Goal: Information Seeking & Learning: Learn about a topic

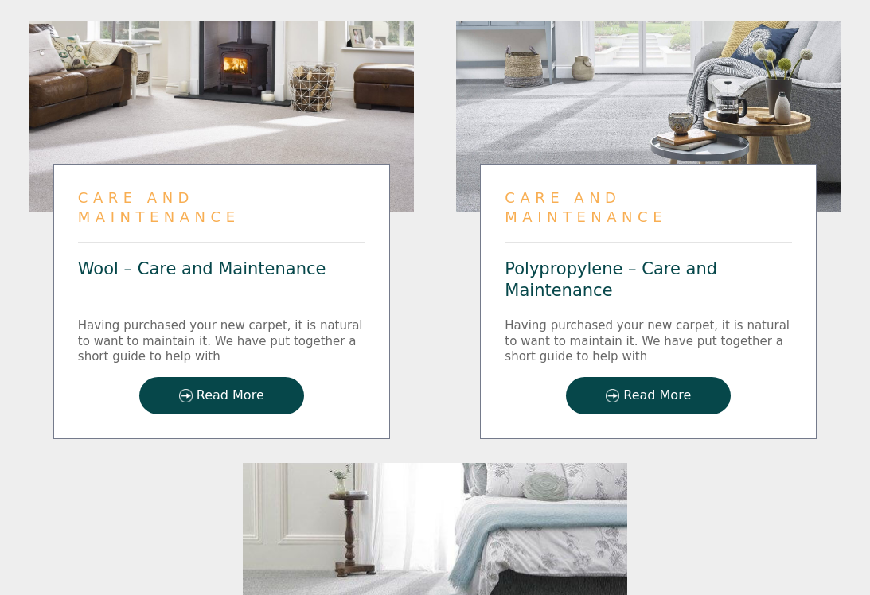
scroll to position [1787, 0]
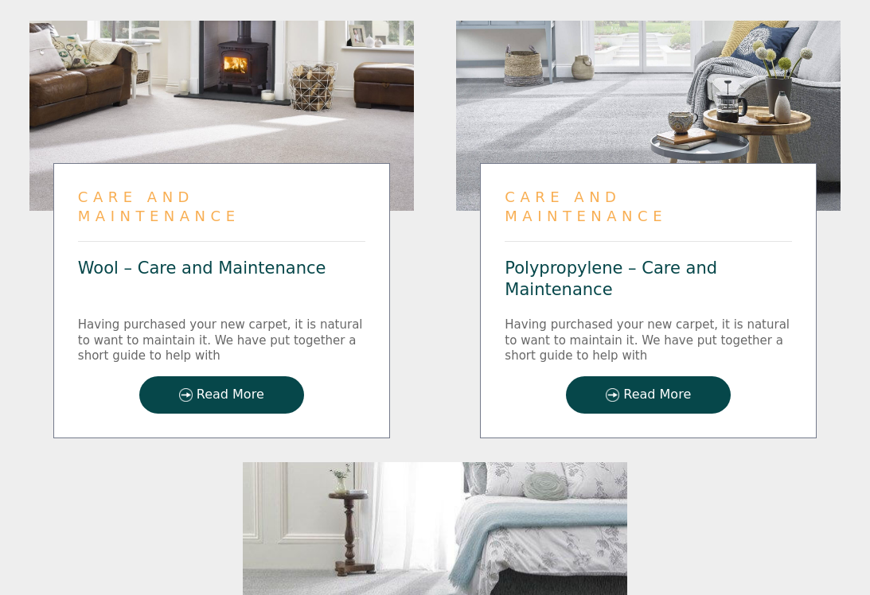
click at [663, 389] on span "Read More" at bounding box center [657, 396] width 68 height 14
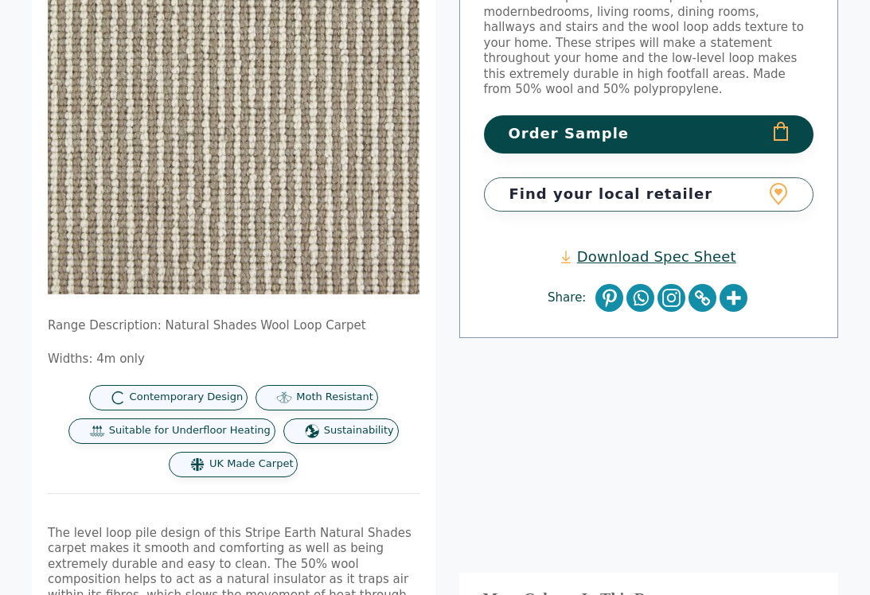
scroll to position [454, 0]
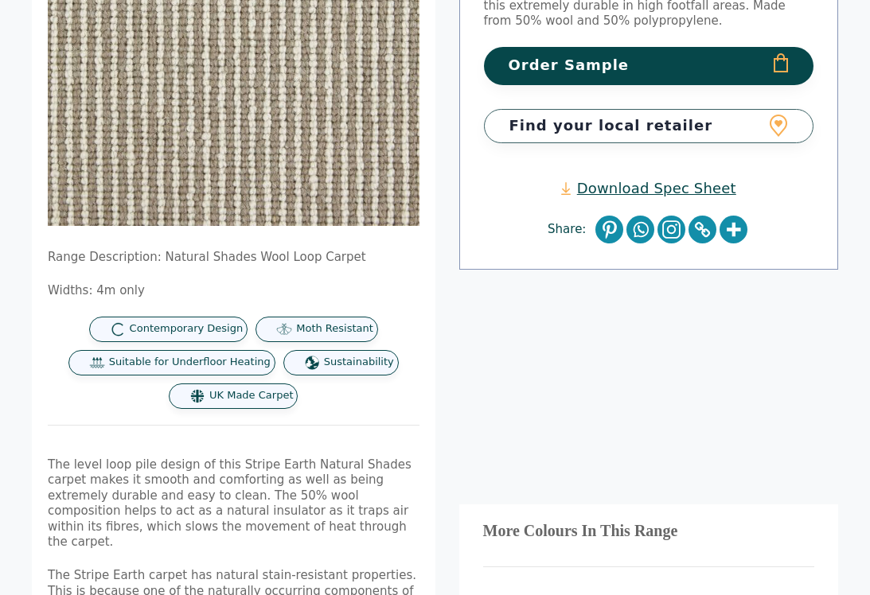
click at [661, 179] on link "Download Spec Sheet" at bounding box center [648, 188] width 175 height 18
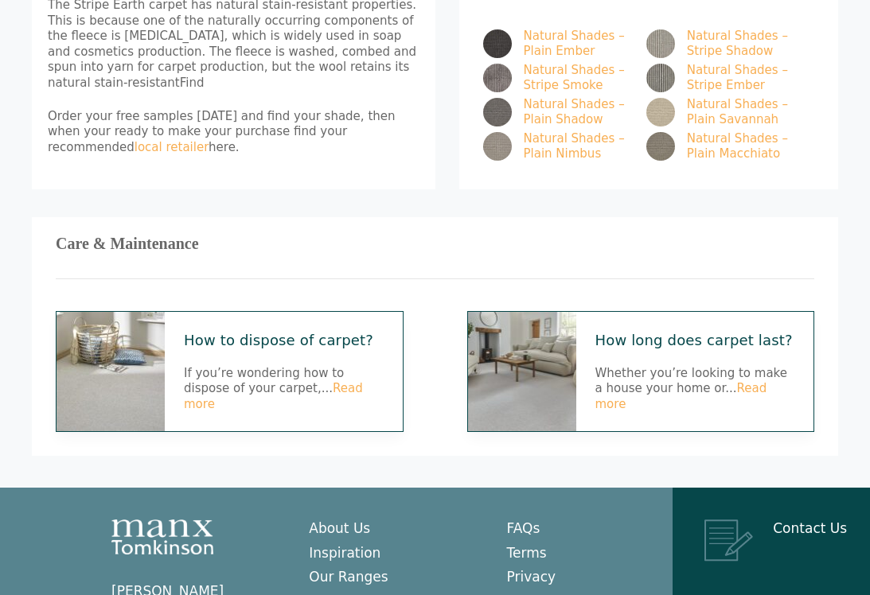
scroll to position [1135, 0]
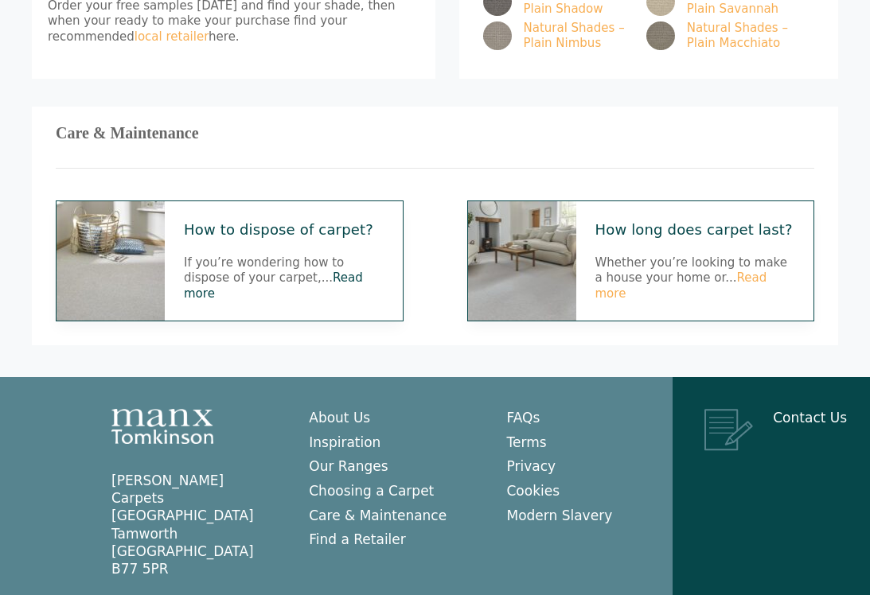
click at [313, 271] on link "Read more" at bounding box center [273, 286] width 179 height 30
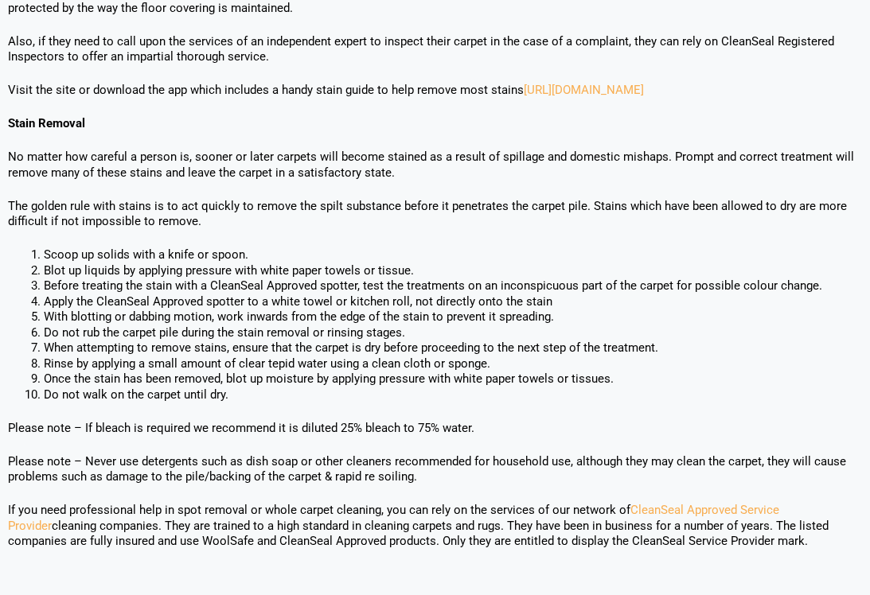
scroll to position [1048, 0]
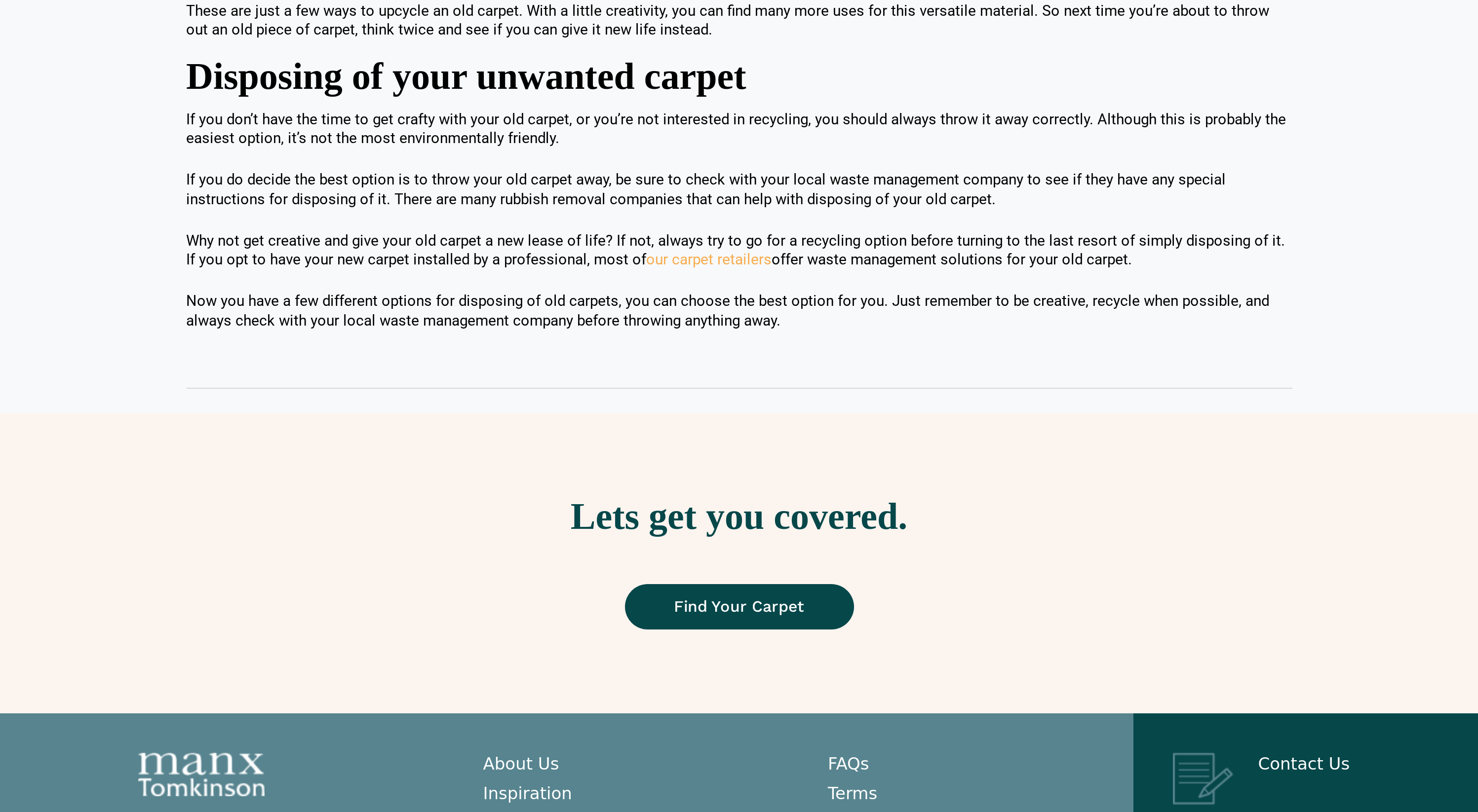
scroll to position [696, 0]
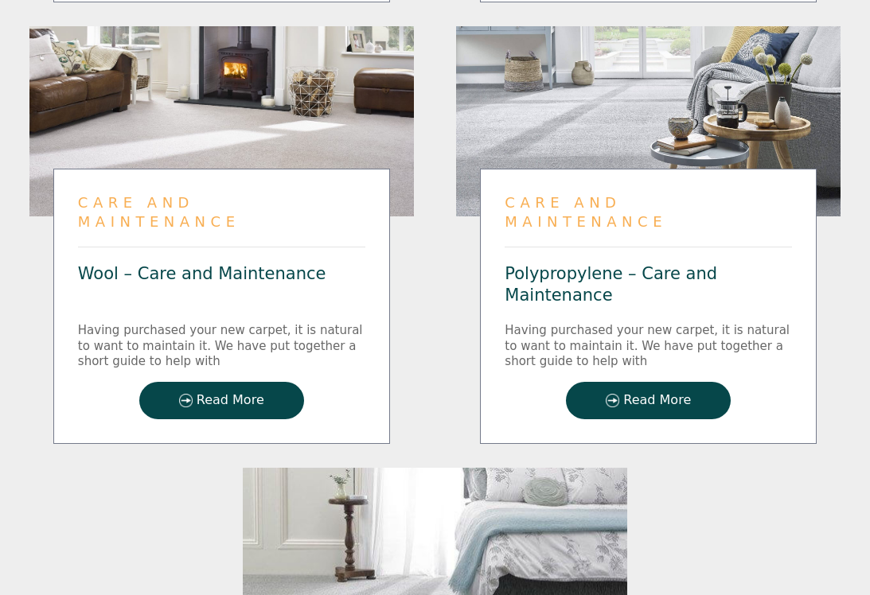
scroll to position [1787, 0]
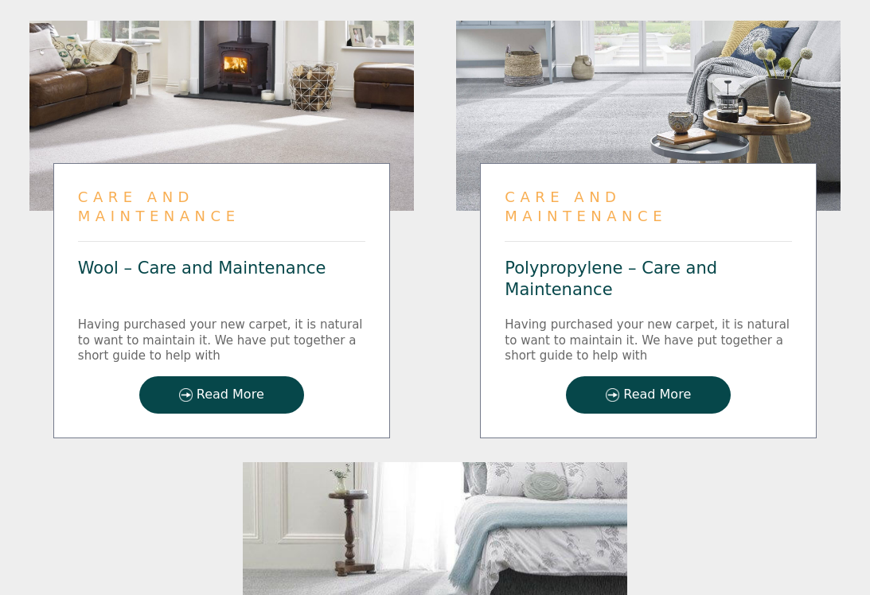
click at [217, 389] on span "Read More" at bounding box center [231, 396] width 68 height 14
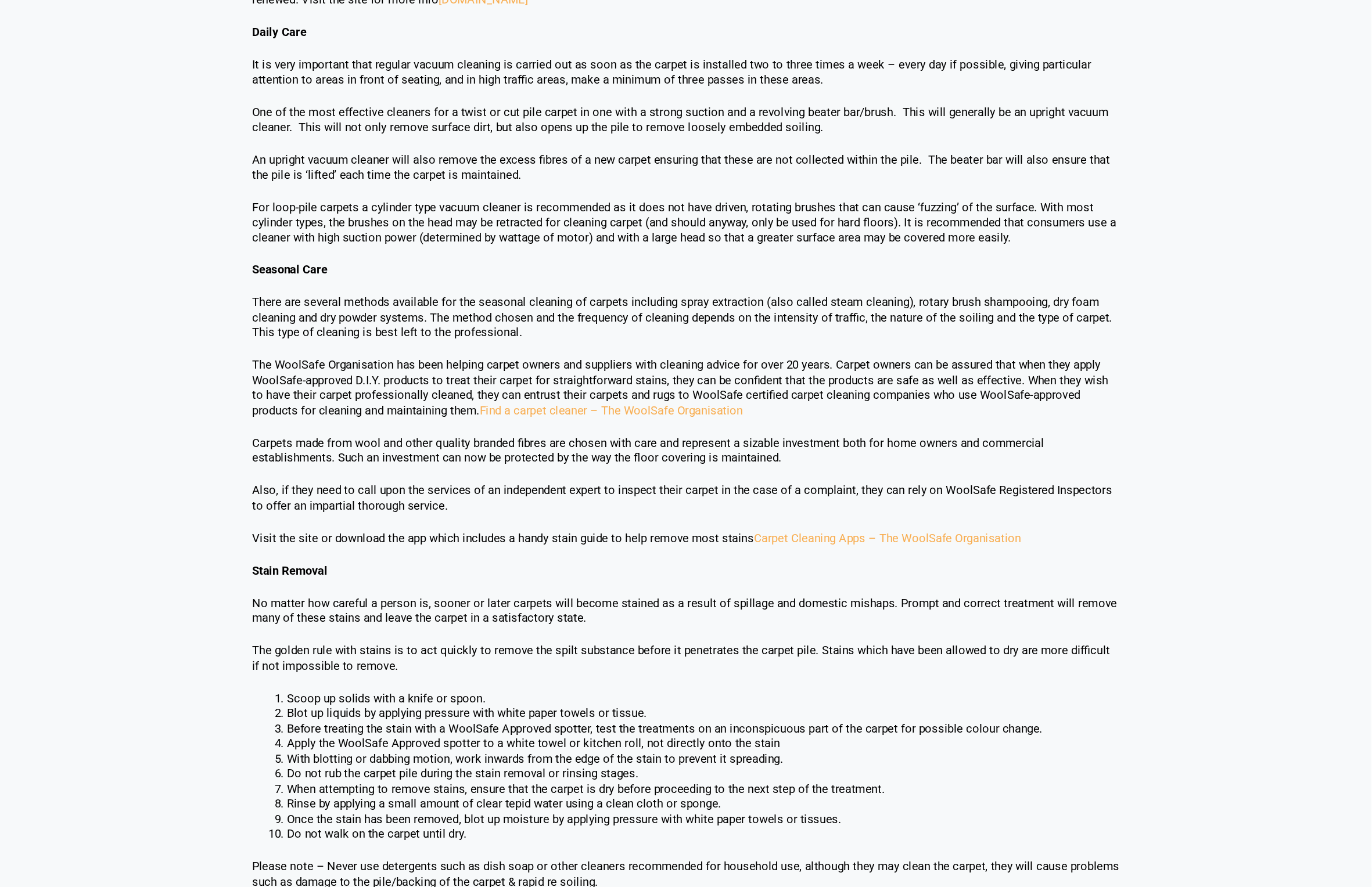
scroll to position [567, 0]
